Goal: Information Seeking & Learning: Learn about a topic

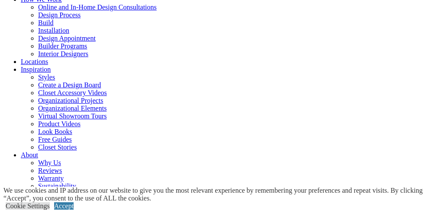
scroll to position [29, 0]
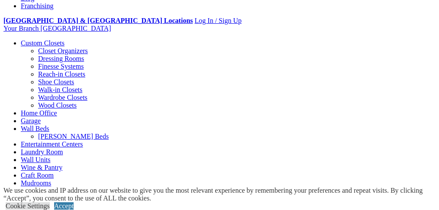
scroll to position [173, 0]
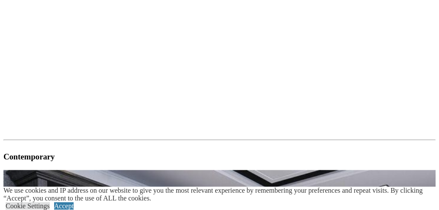
scroll to position [952, 0]
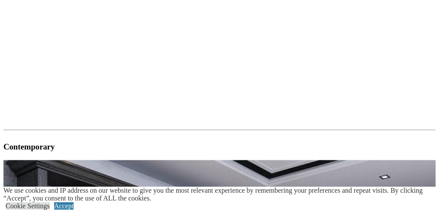
drag, startPoint x: 230, startPoint y: 118, endPoint x: 212, endPoint y: 136, distance: 25.1
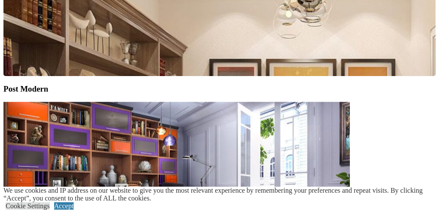
scroll to position [1932, 0]
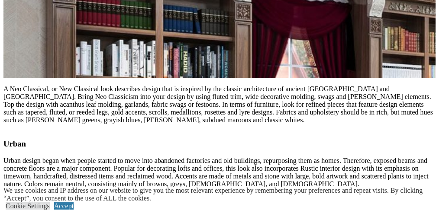
scroll to position [2509, 0]
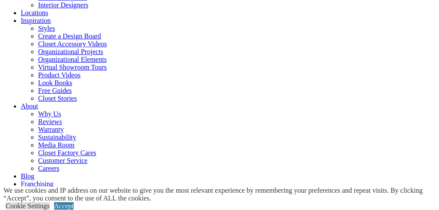
scroll to position [144, 0]
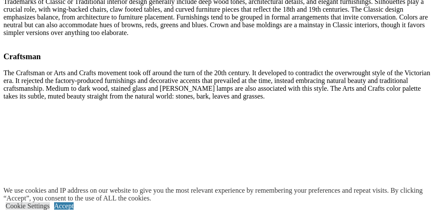
scroll to position [4152, 0]
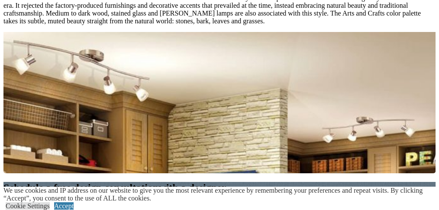
scroll to position [4203, 0]
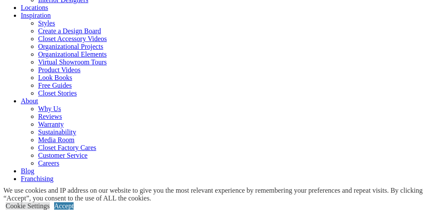
scroll to position [144, 0]
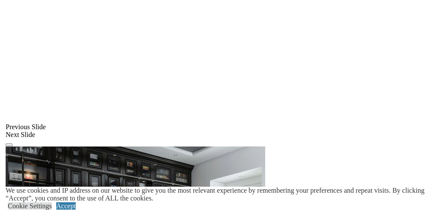
scroll to position [740, 0]
